Goal: Transaction & Acquisition: Book appointment/travel/reservation

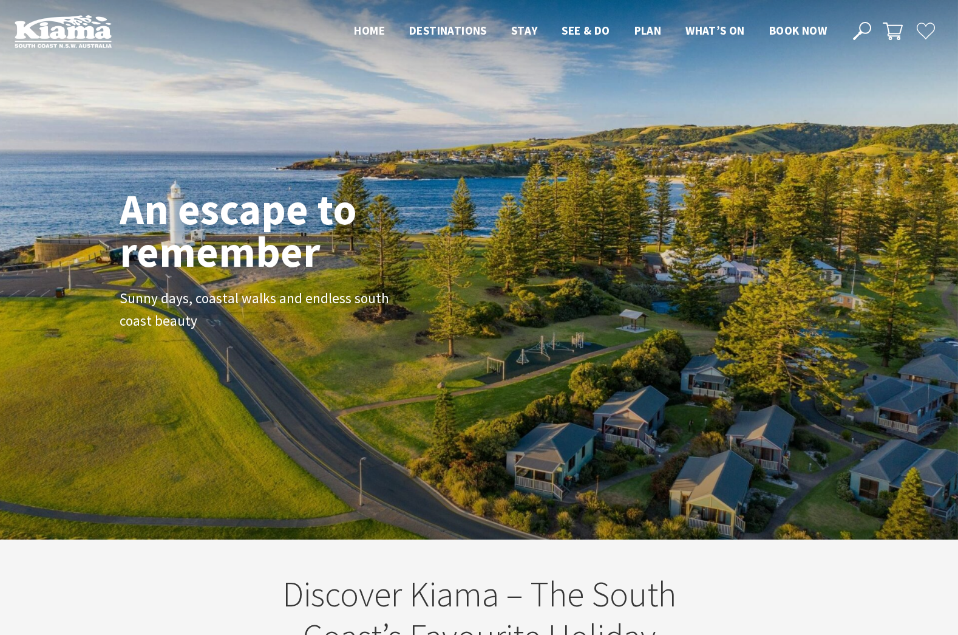
scroll to position [203, 967]
click at [449, 385] on div "An escape to remember Sunny days, coastal walks and endless south coast beauty" at bounding box center [479, 269] width 958 height 539
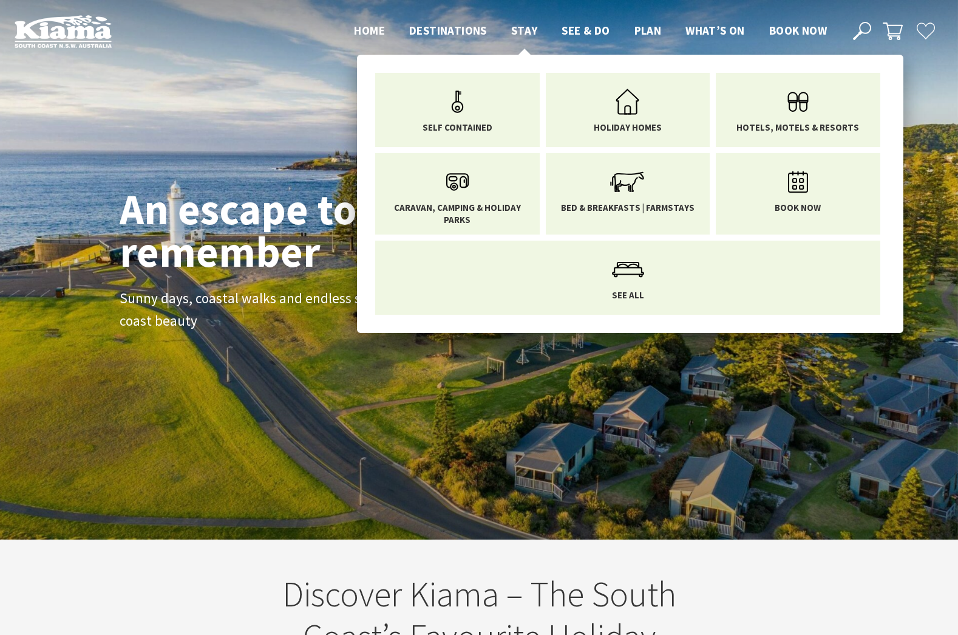
click at [531, 27] on span "Stay" at bounding box center [524, 30] width 27 height 15
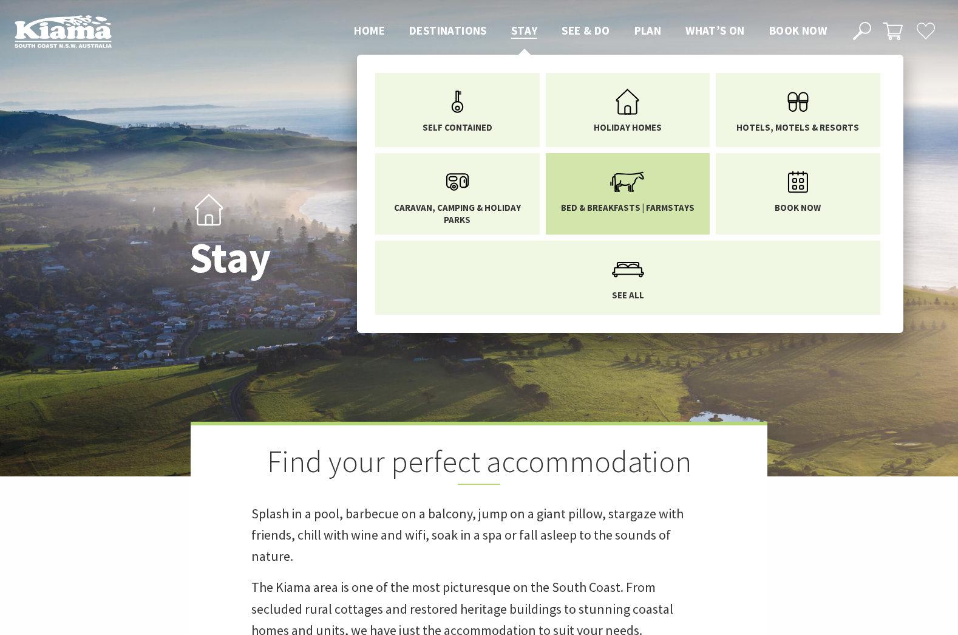
click at [623, 200] on icon "Main Menu" at bounding box center [627, 181] width 39 height 39
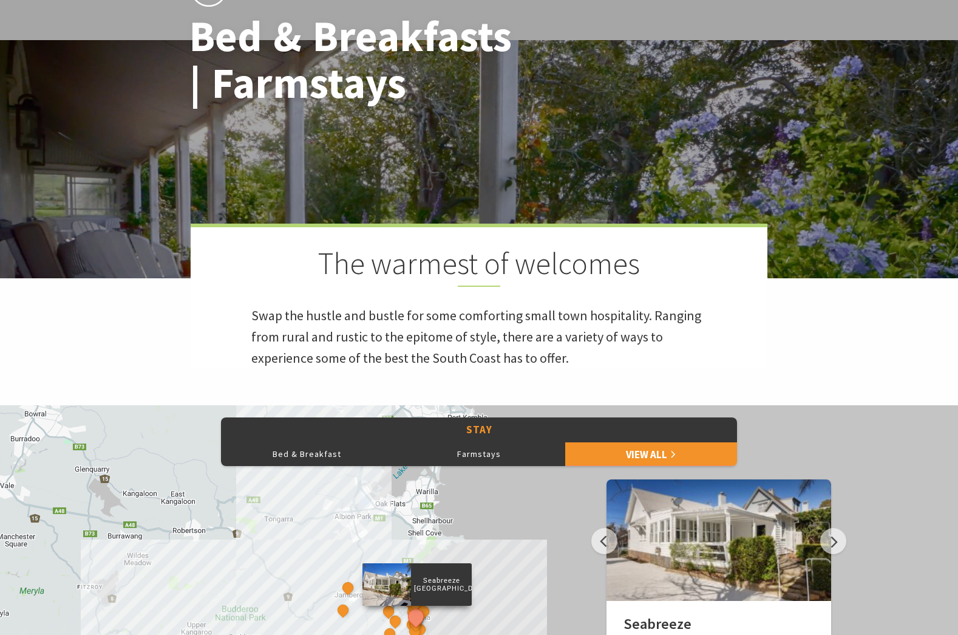
scroll to position [486, 0]
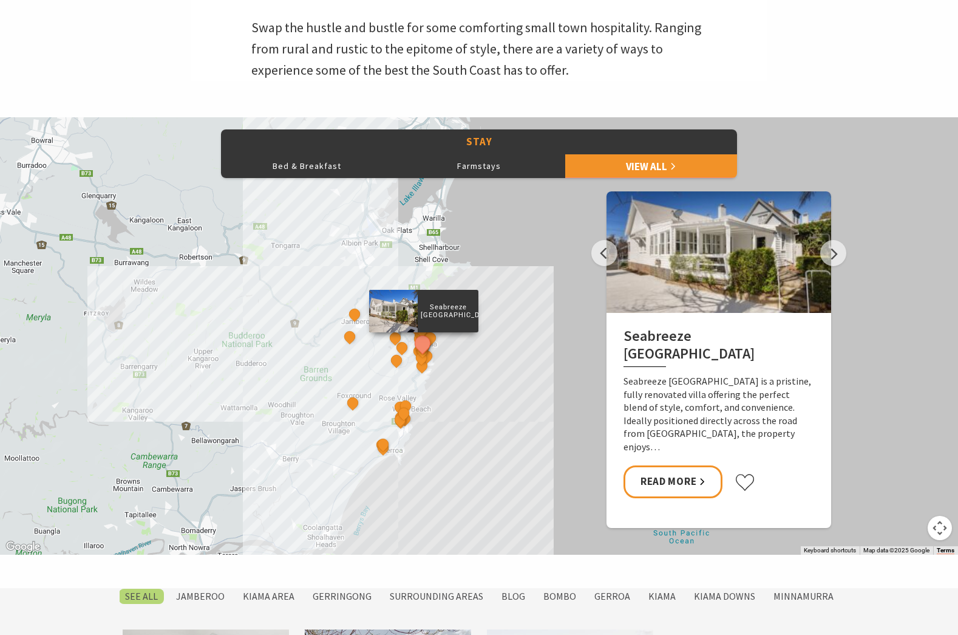
drag, startPoint x: 455, startPoint y: 382, endPoint x: 499, endPoint y: 554, distance: 177.5
click at [500, 559] on section "Stay Bed & Breakfast Farmstays View All Previous Discovery Parks - Gerroa At th…" at bounding box center [479, 352] width 958 height 471
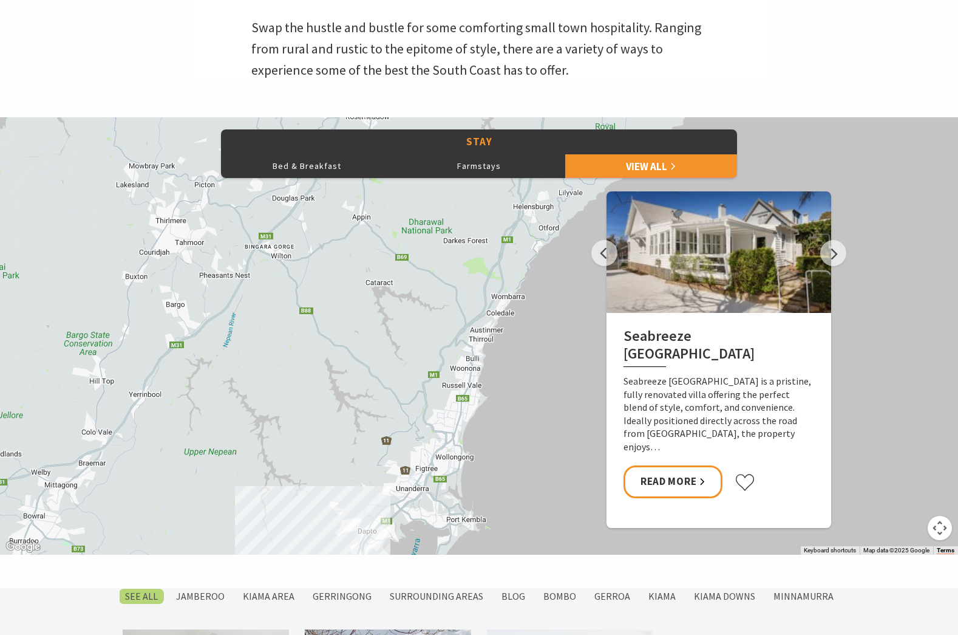
drag, startPoint x: 539, startPoint y: 451, endPoint x: 471, endPoint y: 517, distance: 94.9
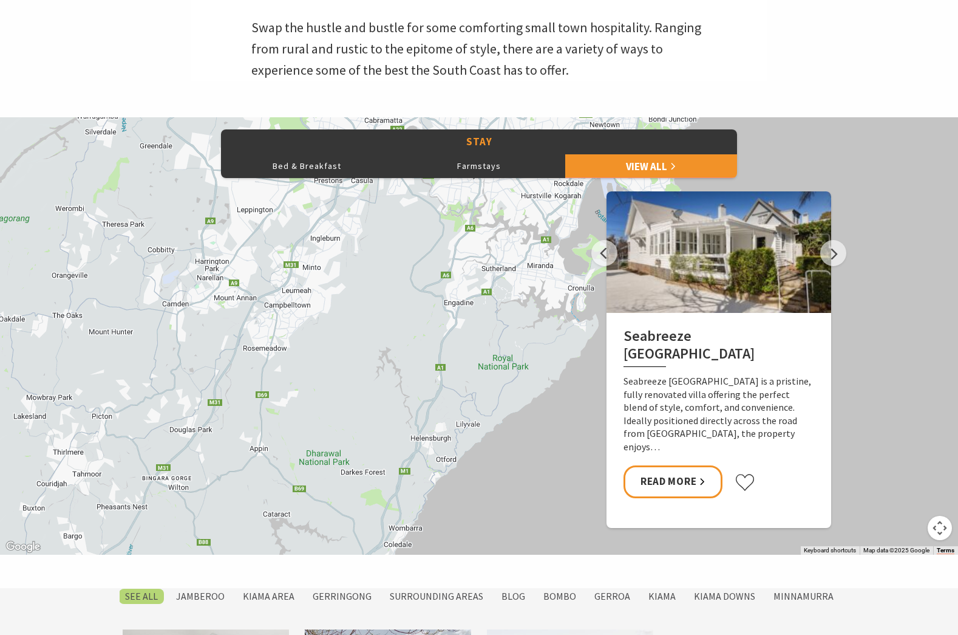
drag, startPoint x: 517, startPoint y: 242, endPoint x: 418, endPoint y: 474, distance: 252.4
click at [418, 474] on div "Seabreeze Luxury Beach House The Sebel Kiama Seaside Escape 1 Driftwood Beach H…" at bounding box center [479, 335] width 958 height 437
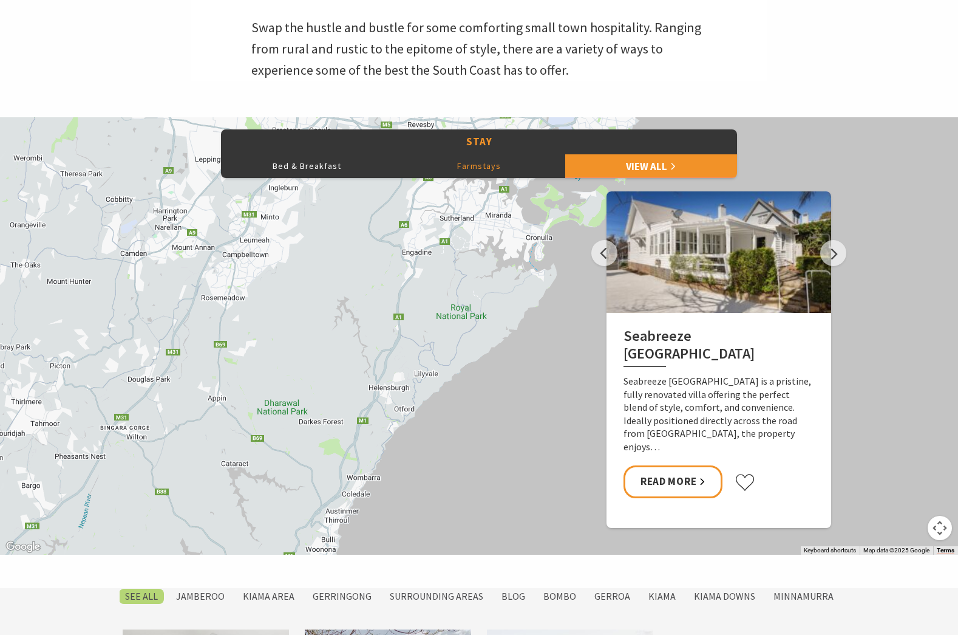
drag, startPoint x: 565, startPoint y: 219, endPoint x: 498, endPoint y: 288, distance: 95.3
click at [530, 150] on div "Stay Bed & Breakfast Farmstays View All Previous Discovery Parks - Gerroa At th…" at bounding box center [479, 335] width 958 height 437
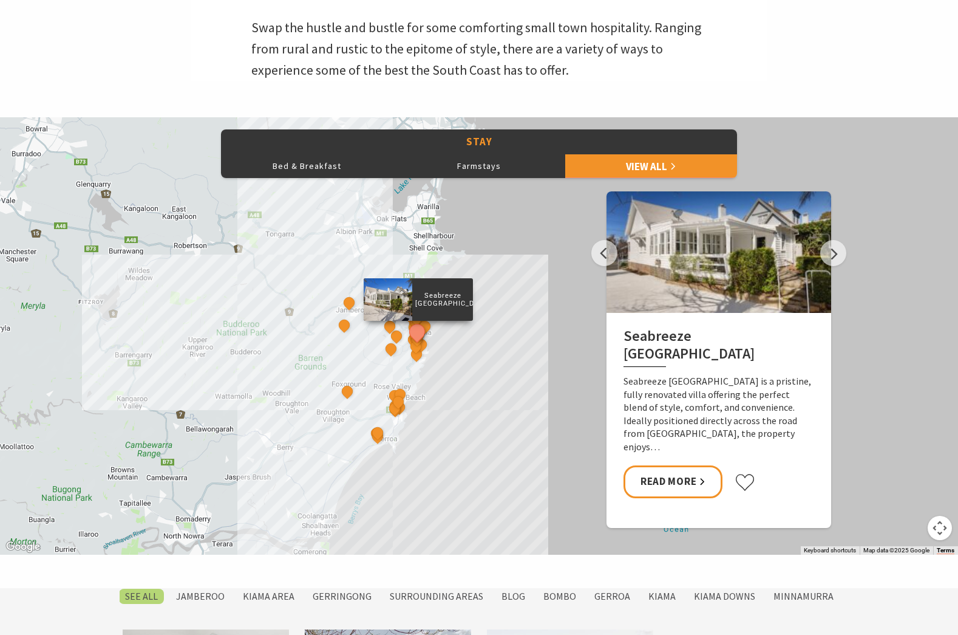
drag, startPoint x: 447, startPoint y: 390, endPoint x: 450, endPoint y: 378, distance: 12.4
click at [450, 378] on div "Seabreeze Luxury Beach House The Sebel Kiama Seaside Escape 1 Driftwood Beach H…" at bounding box center [479, 335] width 958 height 437
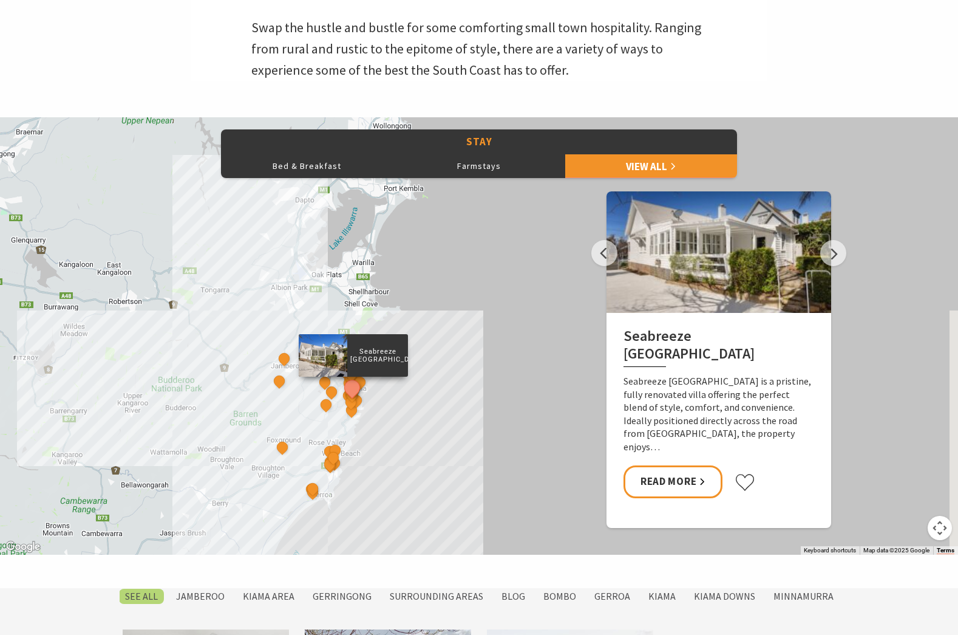
drag, startPoint x: 494, startPoint y: 418, endPoint x: 413, endPoint y: 466, distance: 94.2
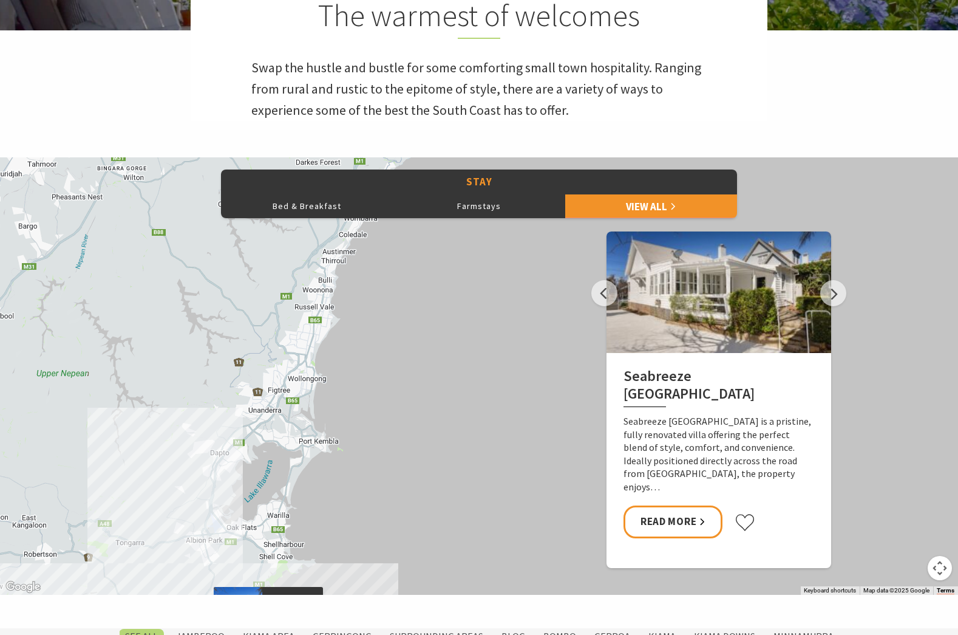
scroll to position [425, 0]
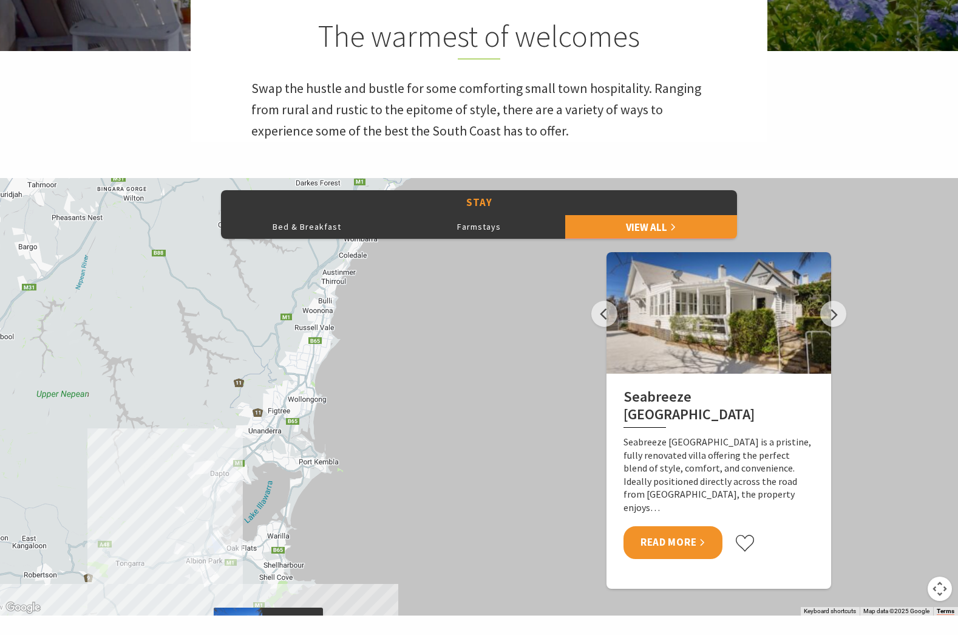
click at [664, 536] on link "Read More" at bounding box center [673, 542] width 99 height 32
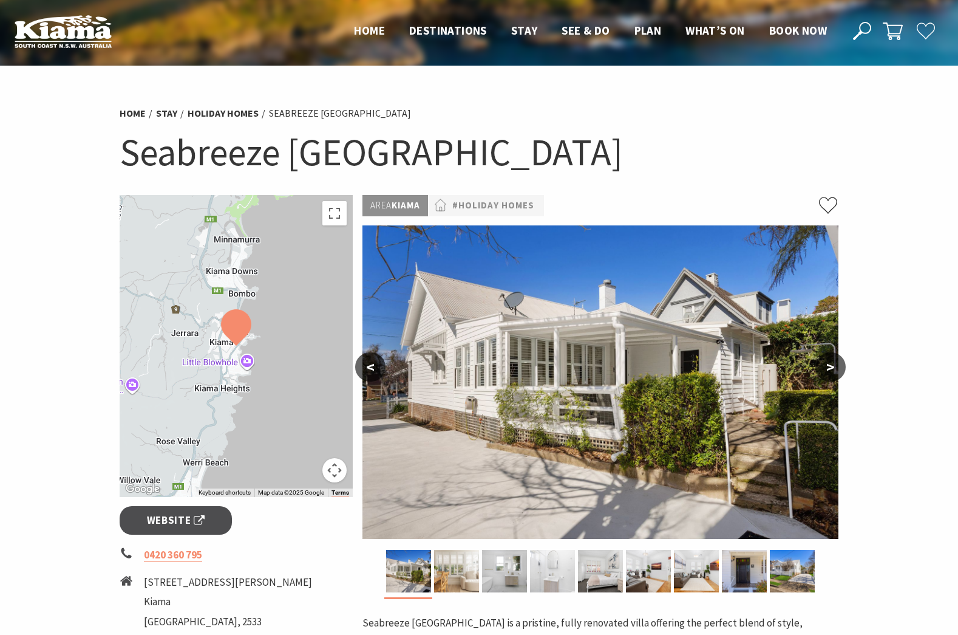
click at [543, 569] on img at bounding box center [552, 571] width 45 height 43
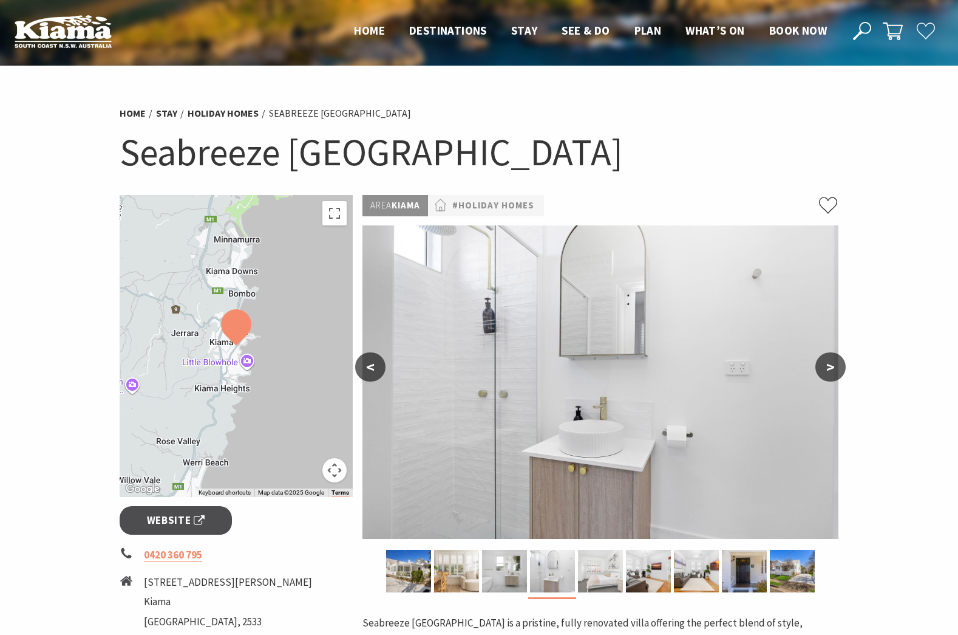
click at [584, 568] on img at bounding box center [600, 571] width 45 height 43
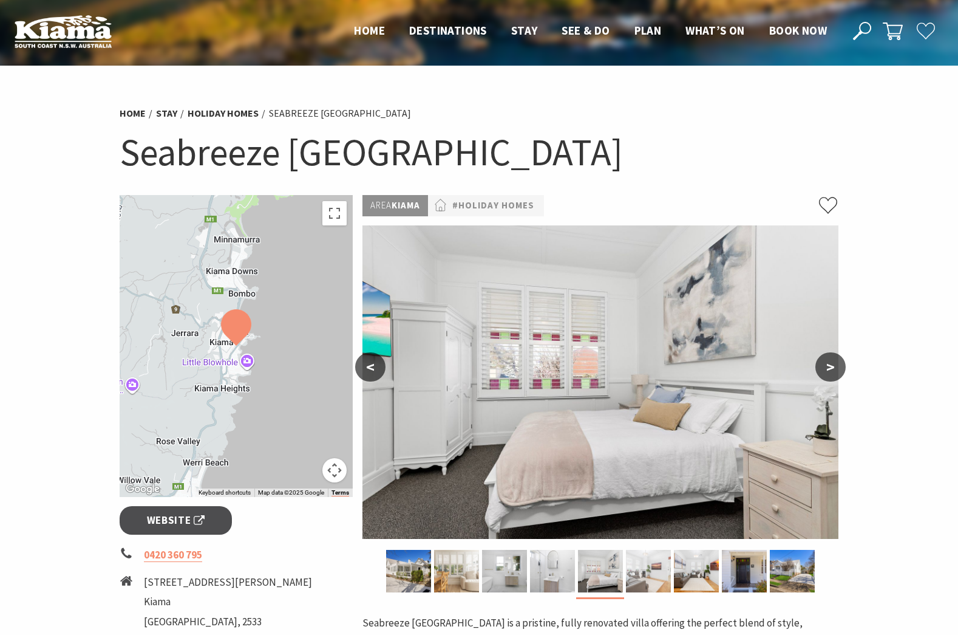
click at [659, 574] on img at bounding box center [648, 571] width 45 height 43
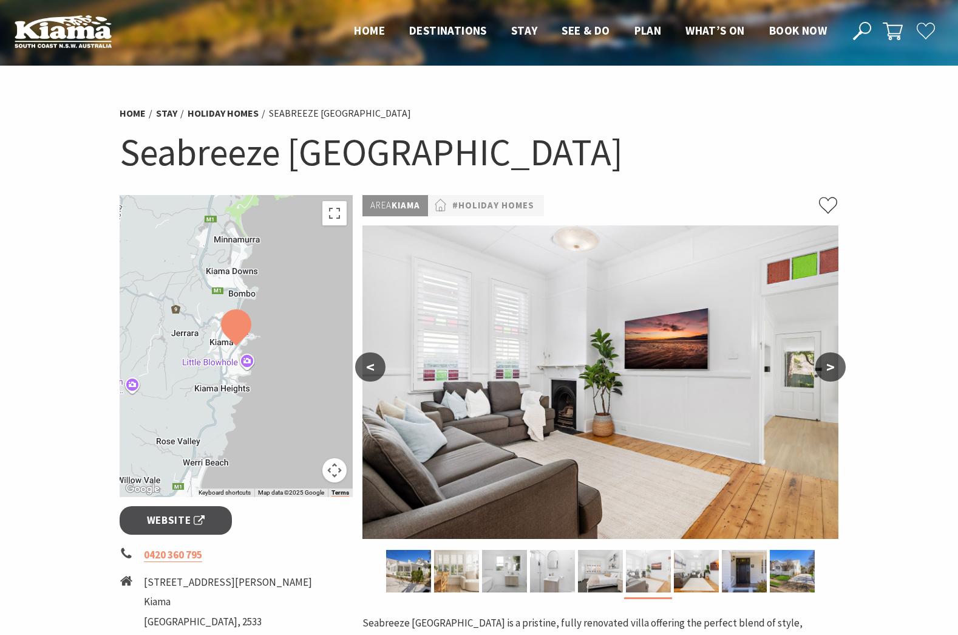
drag, startPoint x: 620, startPoint y: 567, endPoint x: 662, endPoint y: 563, distance: 42.1
click at [624, 559] on div at bounding box center [600, 574] width 432 height 49
click at [713, 571] on img at bounding box center [696, 571] width 45 height 43
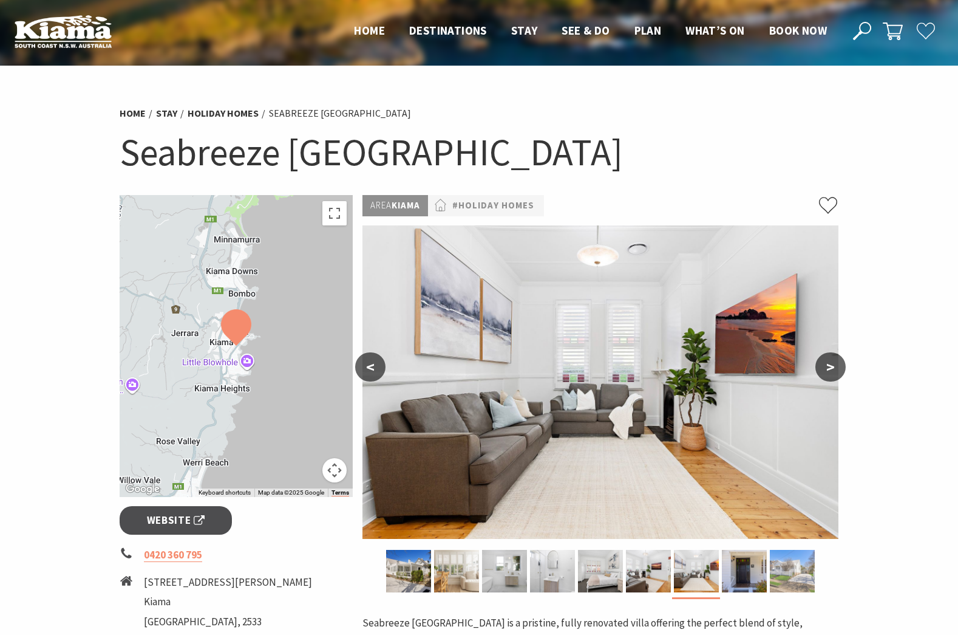
click at [784, 570] on img at bounding box center [792, 571] width 45 height 43
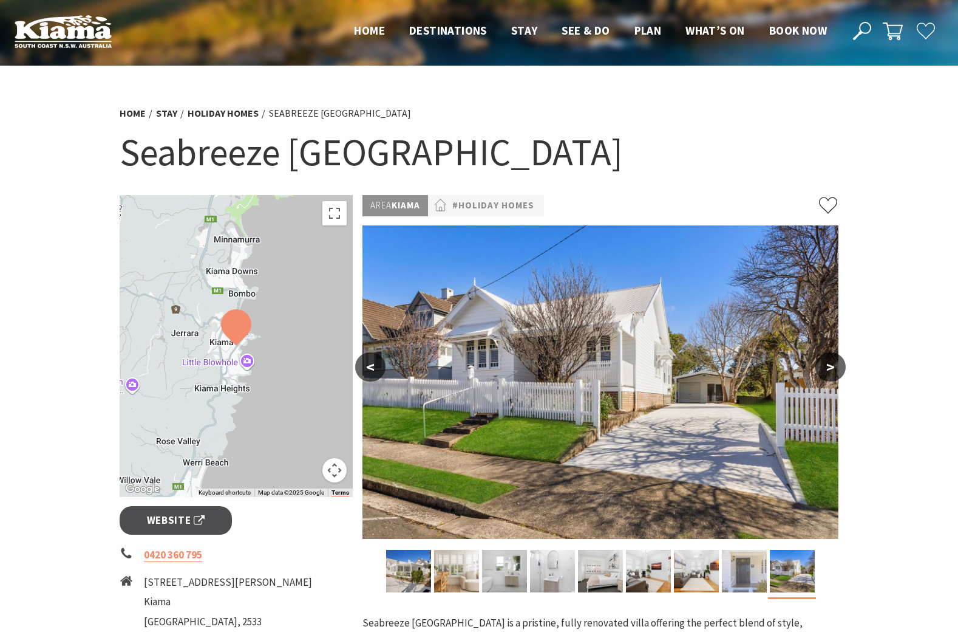
click at [748, 577] on img at bounding box center [744, 571] width 45 height 43
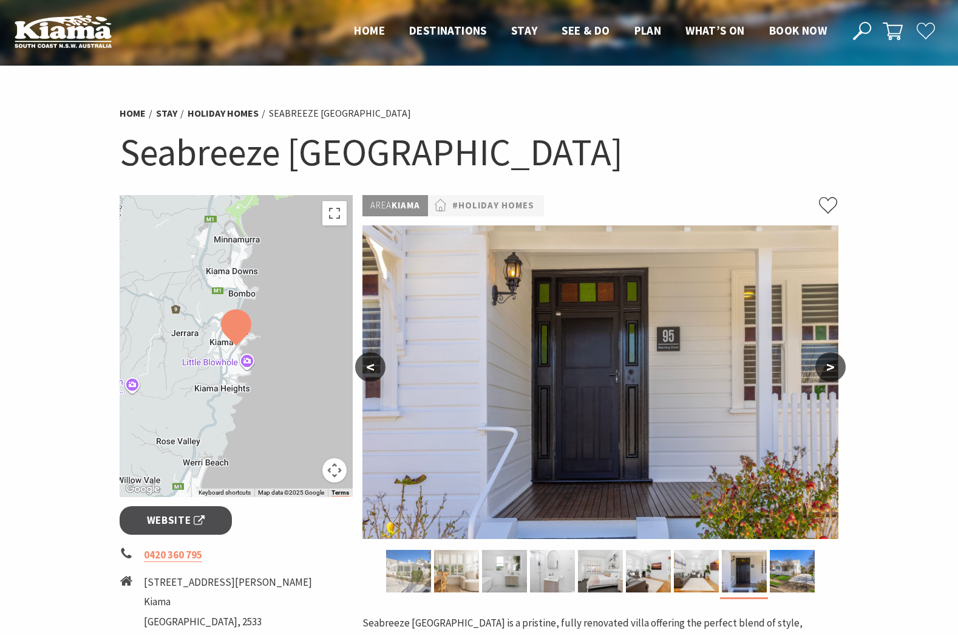
click at [424, 576] on img at bounding box center [408, 571] width 45 height 43
